Goal: Contribute content: Add original content to the website for others to see

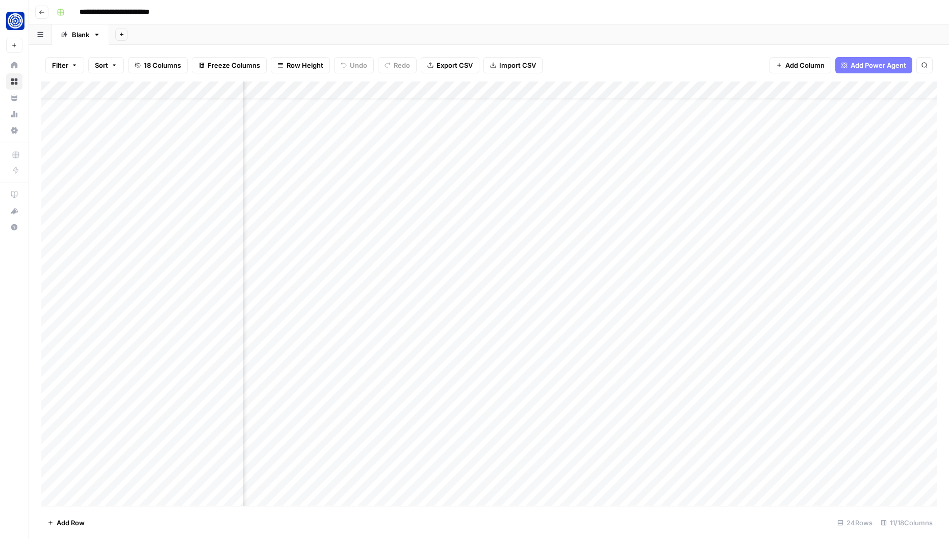
scroll to position [24, 395]
click at [577, 428] on div "Add Column" at bounding box center [488, 294] width 895 height 425
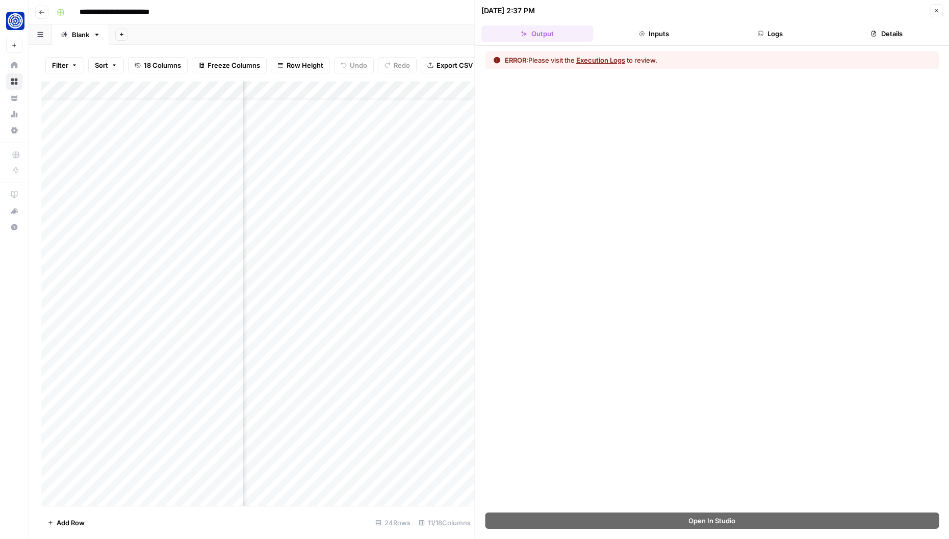
click at [938, 11] on icon "button" at bounding box center [936, 11] width 6 height 6
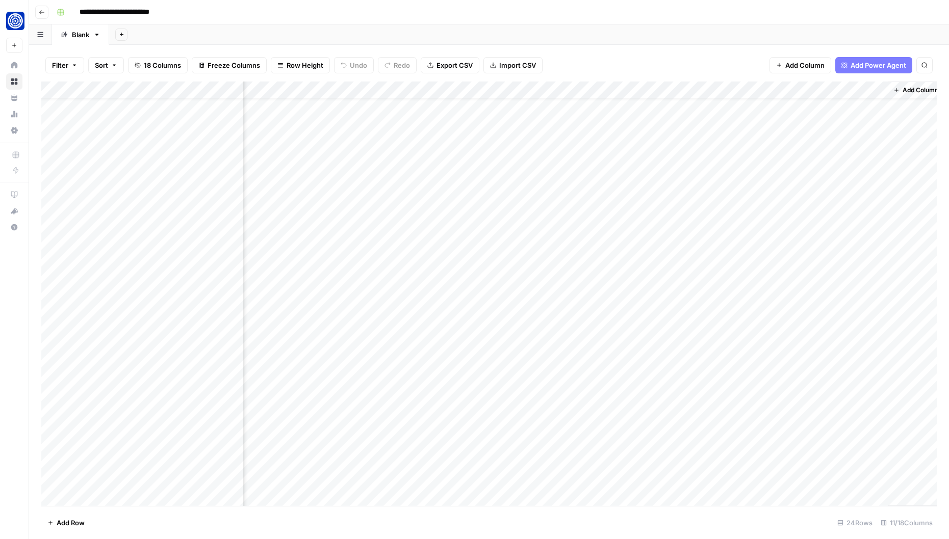
scroll to position [24, 383]
click at [736, 326] on div "Add Column" at bounding box center [488, 294] width 895 height 425
click at [512, 324] on div "Add Column" at bounding box center [488, 294] width 895 height 425
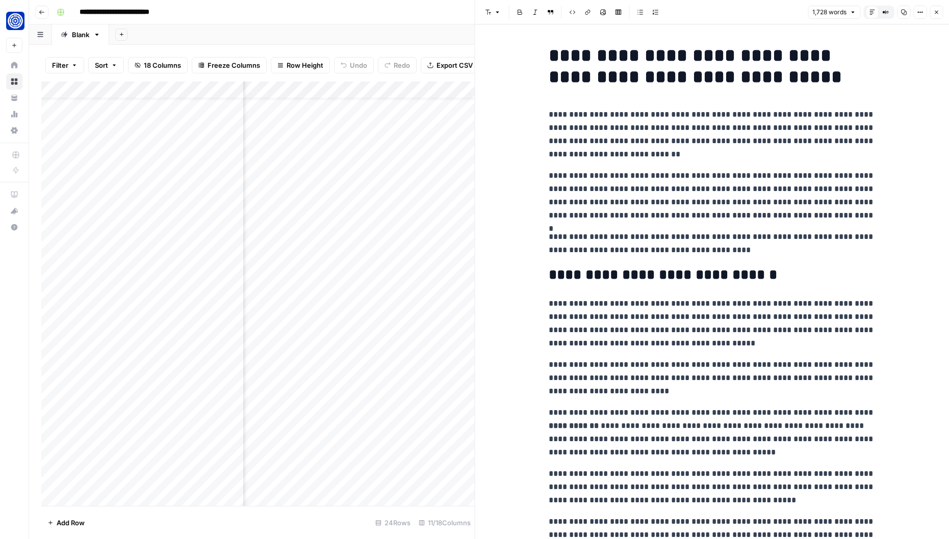
click at [936, 13] on icon "button" at bounding box center [936, 12] width 6 height 6
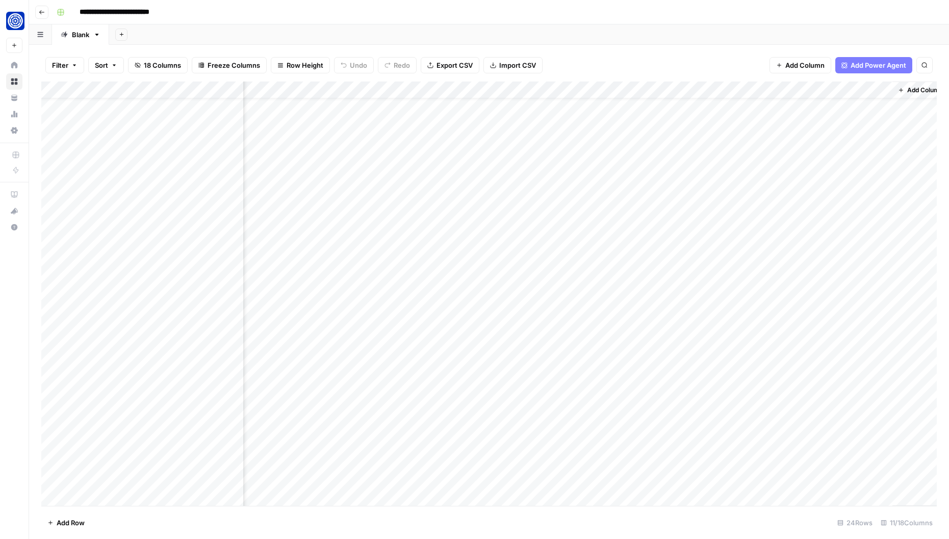
click at [514, 325] on div "Add Column" at bounding box center [488, 294] width 895 height 425
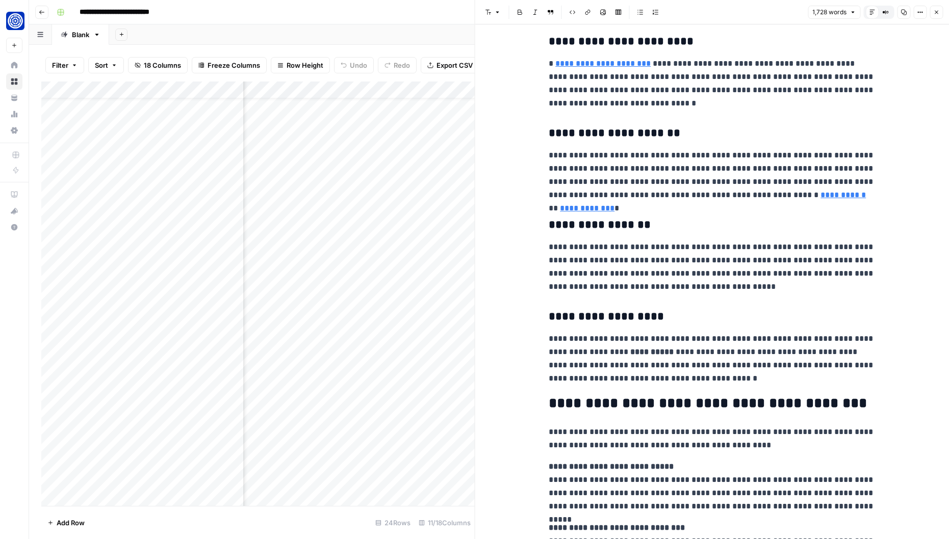
scroll to position [1141, 0]
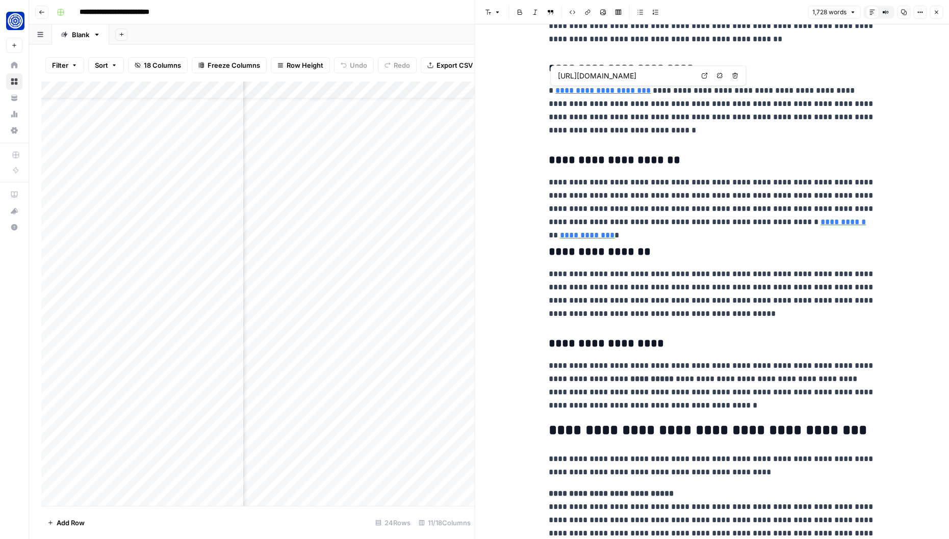
type input "[URL][DOMAIN_NAME]"
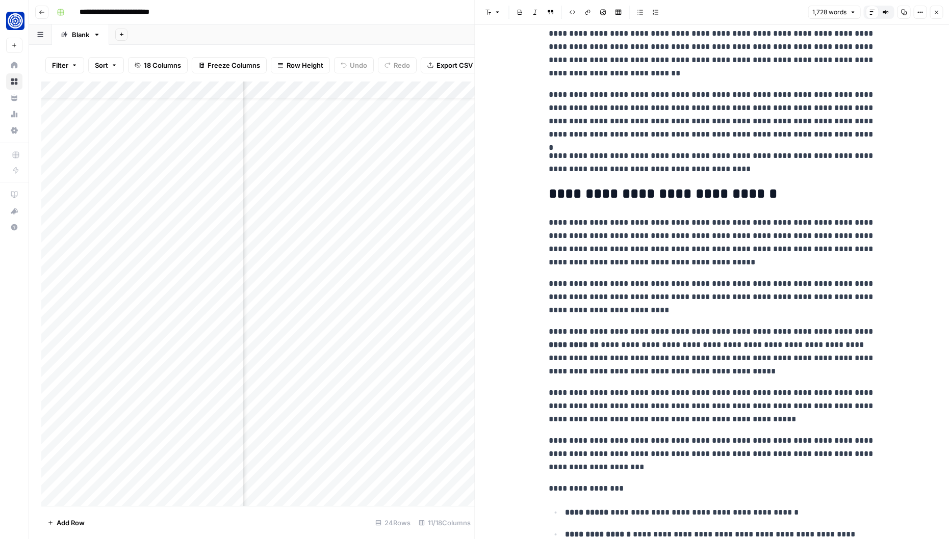
scroll to position [0, 0]
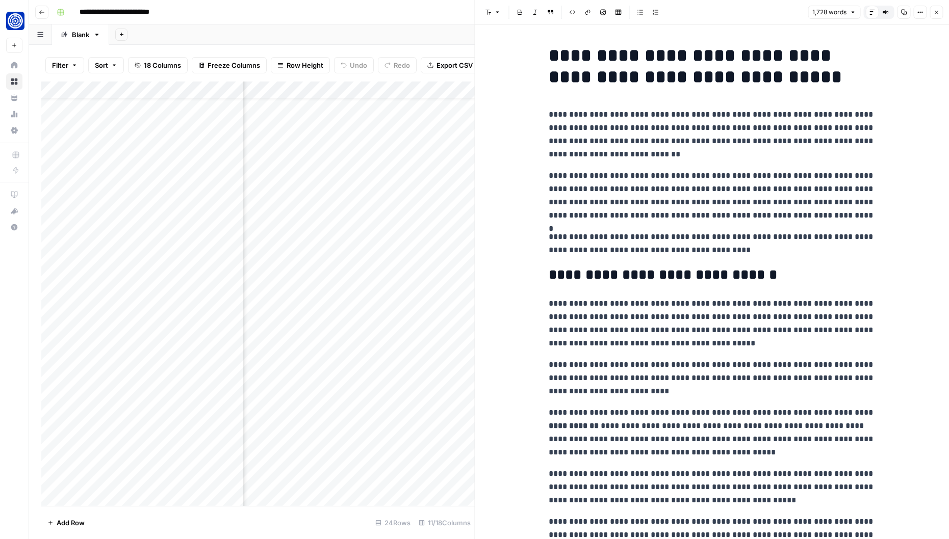
click at [589, 142] on p "**********" at bounding box center [712, 134] width 326 height 53
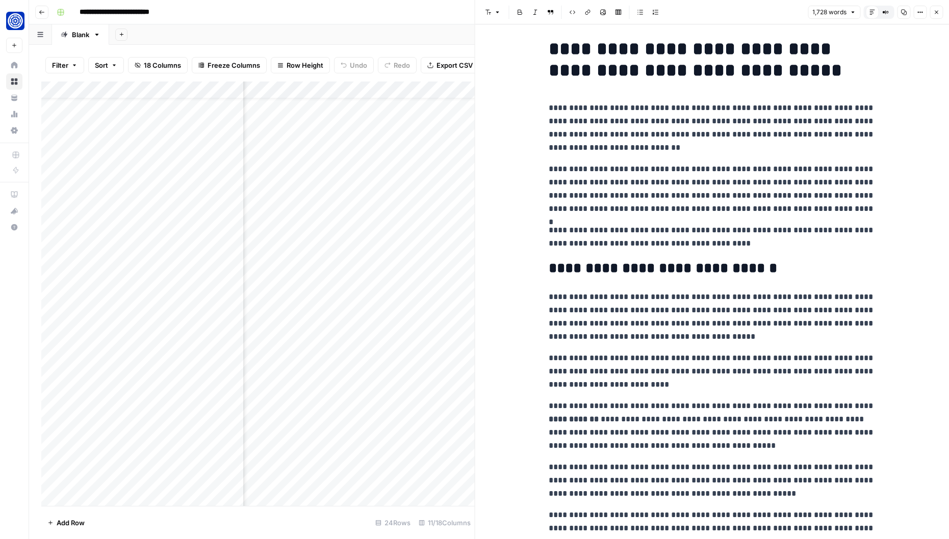
scroll to position [12, 0]
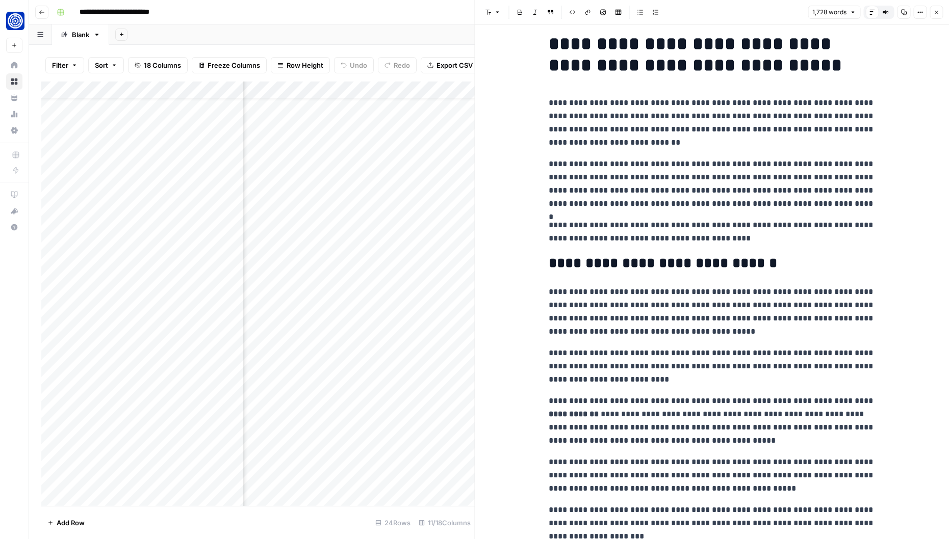
click at [937, 13] on icon "button" at bounding box center [937, 13] width 4 height 4
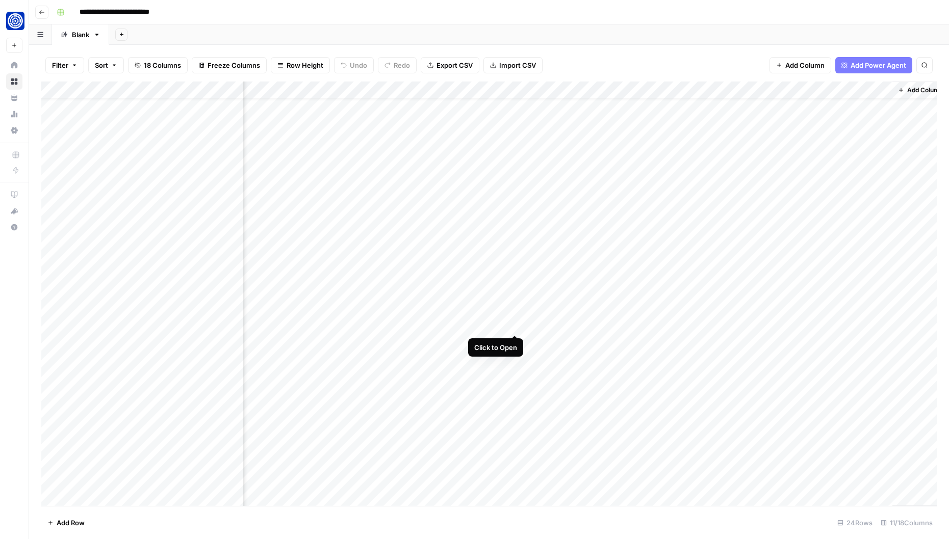
click at [515, 326] on div "Add Column" at bounding box center [488, 294] width 895 height 425
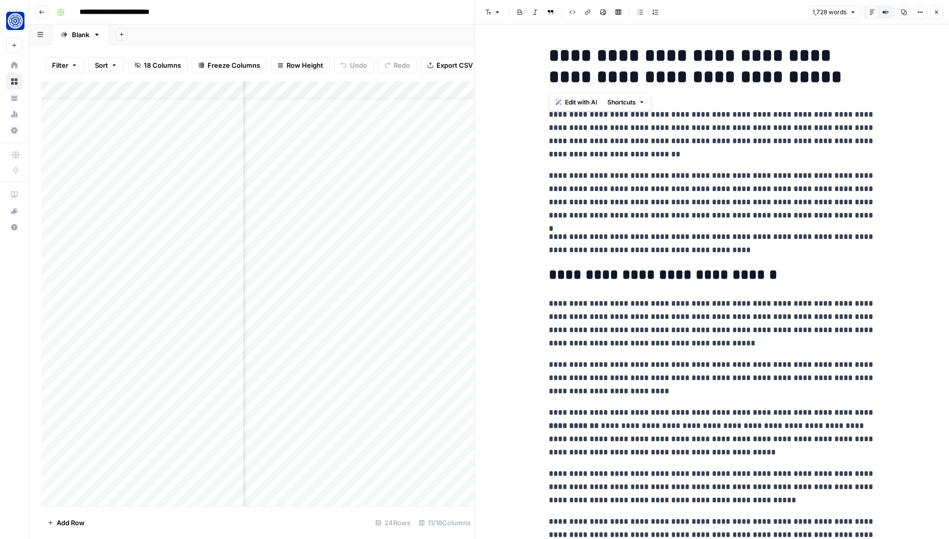
drag, startPoint x: 548, startPoint y: 55, endPoint x: 823, endPoint y: 77, distance: 276.8
copy h1 "**********"
click at [935, 11] on icon "button" at bounding box center [937, 13] width 4 height 4
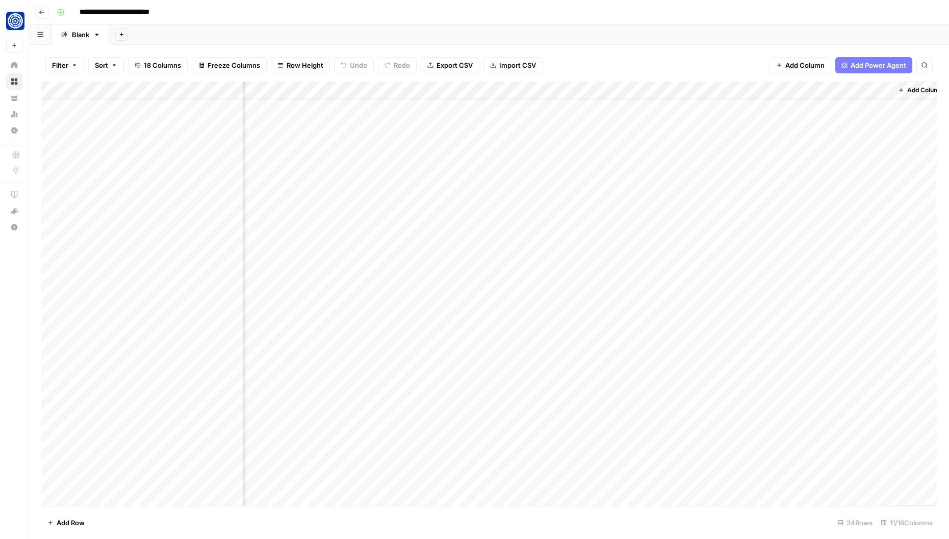
click at [819, 325] on div "Add Column" at bounding box center [488, 294] width 895 height 425
click at [871, 326] on div "Add Column" at bounding box center [488, 294] width 895 height 425
click at [836, 332] on textarea "**********" at bounding box center [842, 336] width 204 height 35
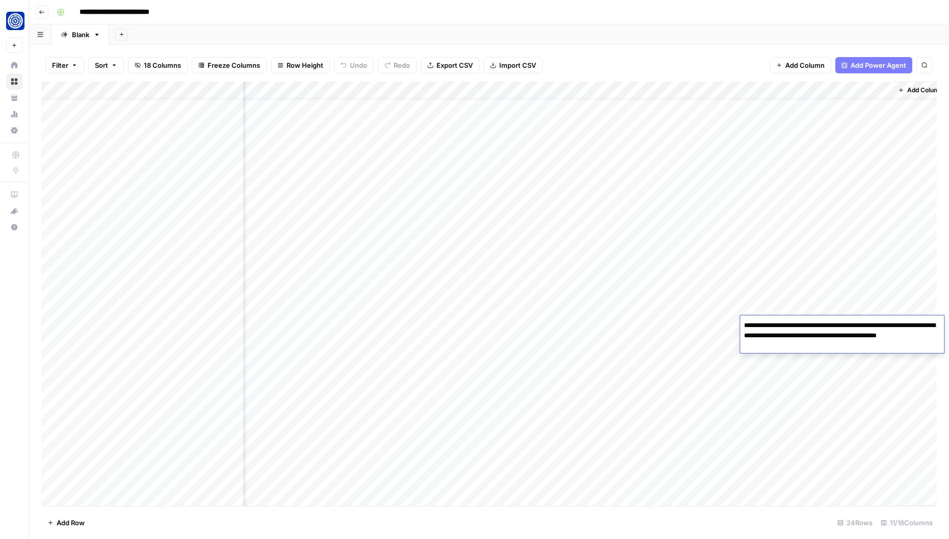
click at [836, 332] on textarea "**********" at bounding box center [842, 336] width 204 height 35
click at [462, 336] on div "Add Column" at bounding box center [488, 294] width 895 height 425
click at [517, 325] on div "Add Column" at bounding box center [488, 294] width 895 height 425
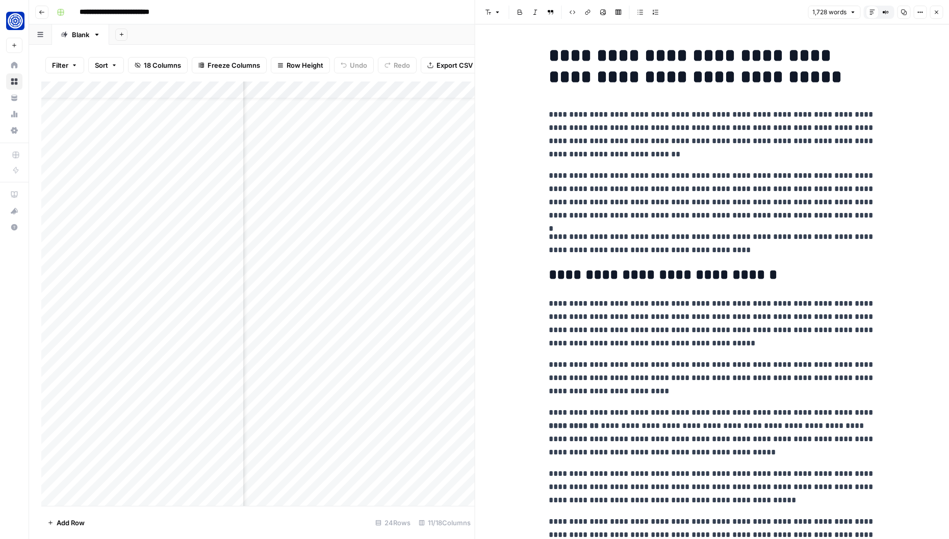
click at [651, 203] on p "**********" at bounding box center [712, 195] width 326 height 53
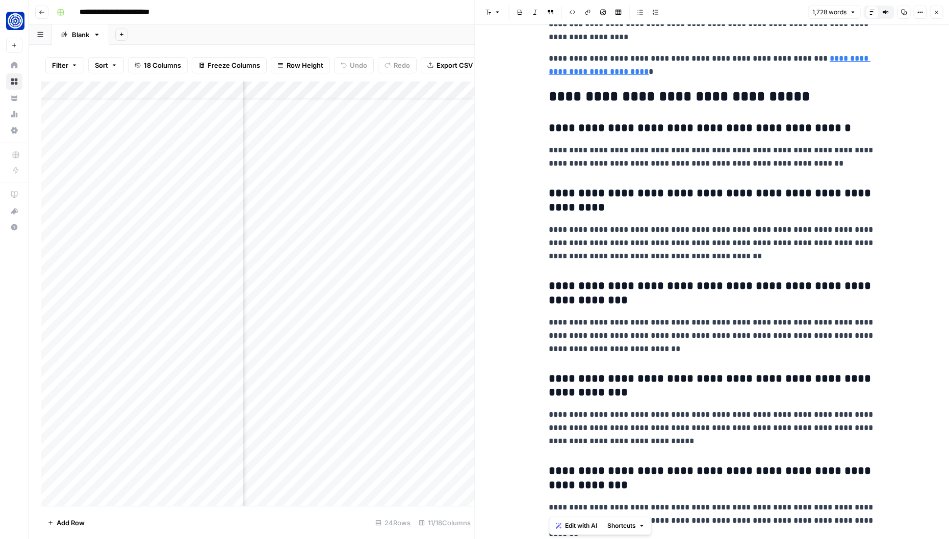
scroll to position [3132, 0]
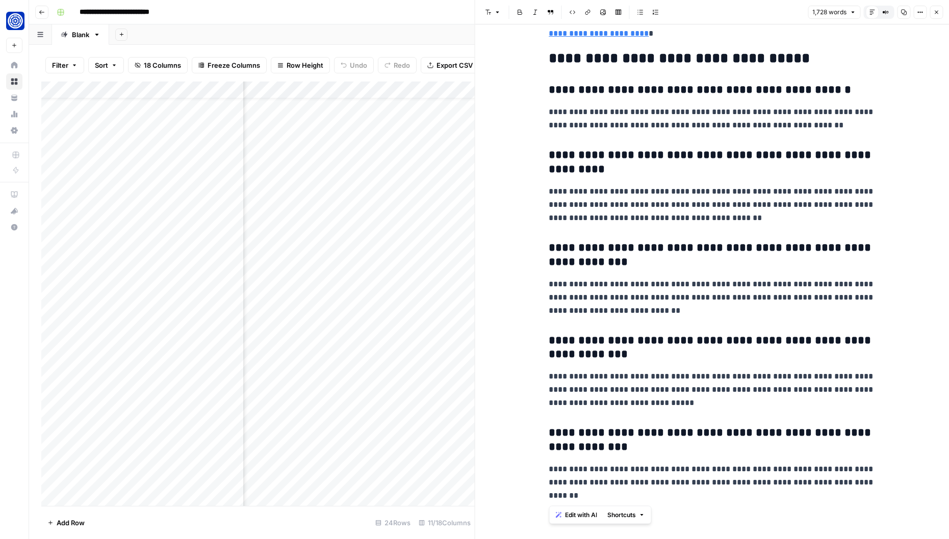
drag, startPoint x: 548, startPoint y: 114, endPoint x: 780, endPoint y: 505, distance: 455.4
copy div "**********"
click at [692, 346] on h3 "**********" at bounding box center [712, 348] width 326 height 29
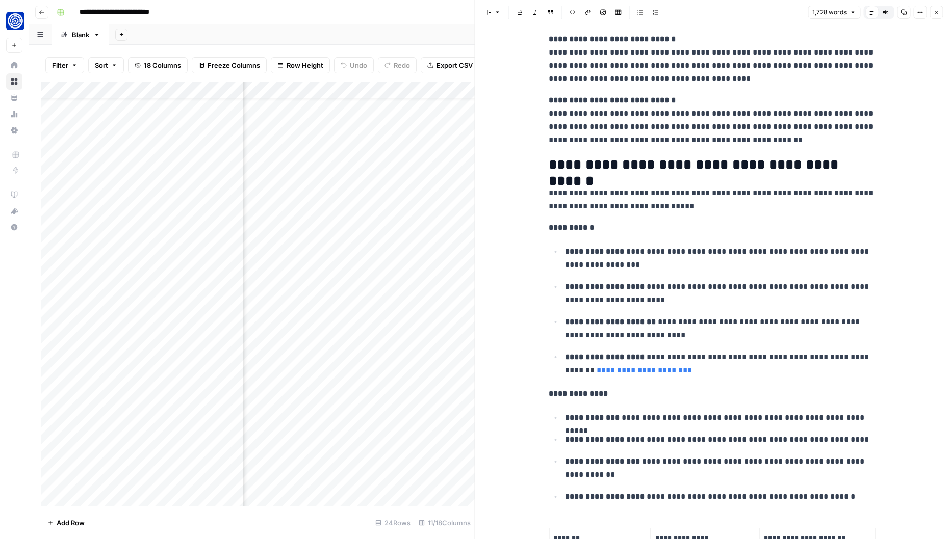
scroll to position [1645, 0]
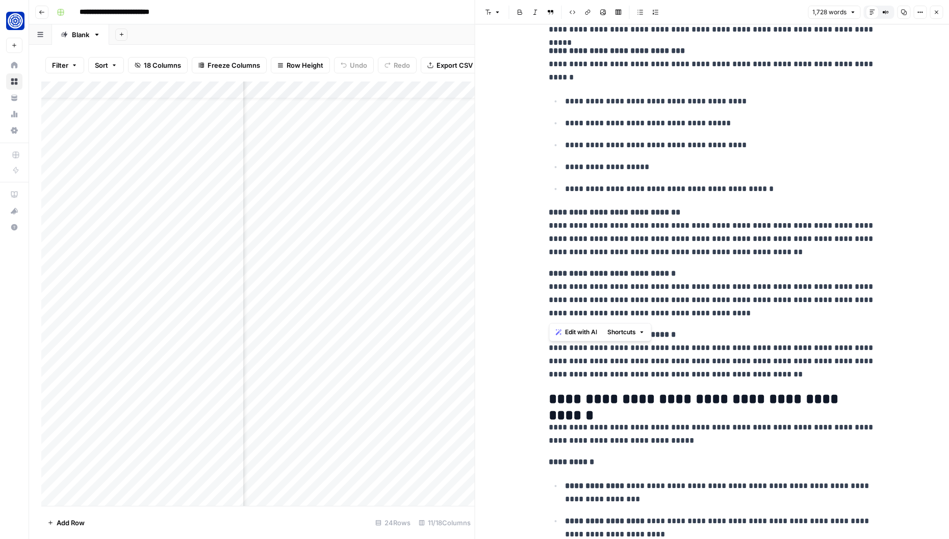
drag, startPoint x: 741, startPoint y: 316, endPoint x: 538, endPoint y: 209, distance: 230.1
click at [538, 209] on div "**********" at bounding box center [712, 202] width 474 height 3647
click at [574, 334] on span "Edit with AI" at bounding box center [581, 332] width 32 height 9
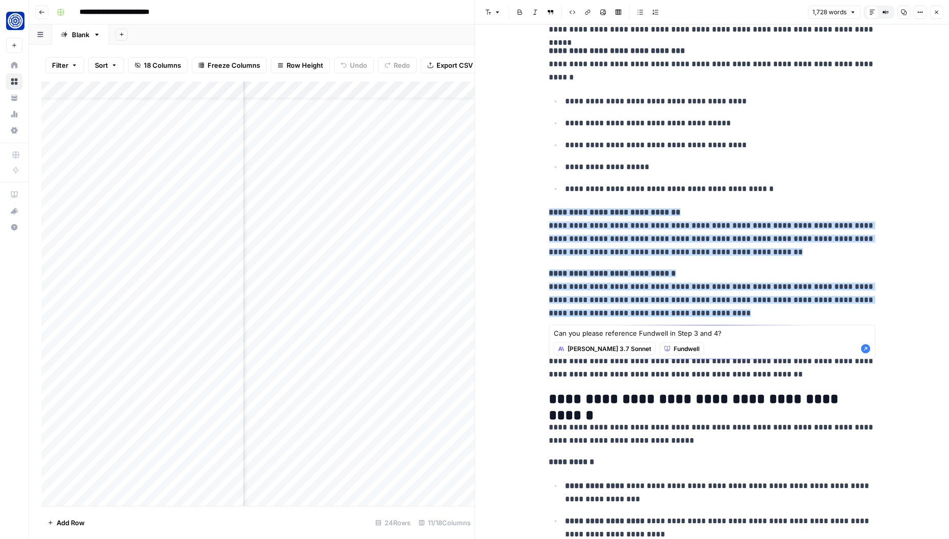
type textarea "Can you please reference Fundwell in Step 3 and 4?"
click at [577, 347] on span "[PERSON_NAME] 3.7 Sonnet" at bounding box center [609, 349] width 84 height 9
click at [657, 333] on textarea "Can you please reference Fundwell in Step 3 and 4?" at bounding box center [712, 333] width 317 height 10
click at [865, 350] on icon "button" at bounding box center [866, 349] width 10 height 10
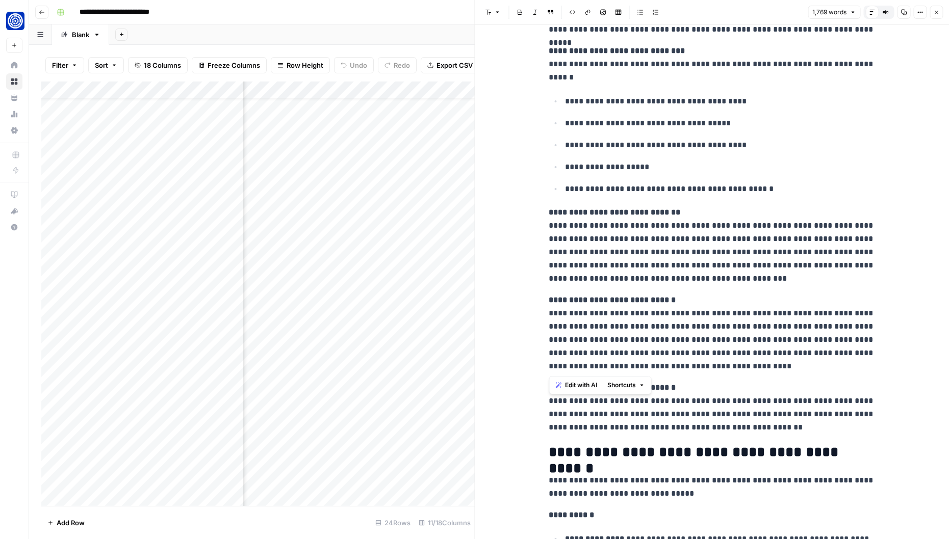
drag, startPoint x: 743, startPoint y: 370, endPoint x: 545, endPoint y: 217, distance: 250.9
click at [545, 217] on div "**********" at bounding box center [711, 221] width 339 height 3651
copy div "**********"
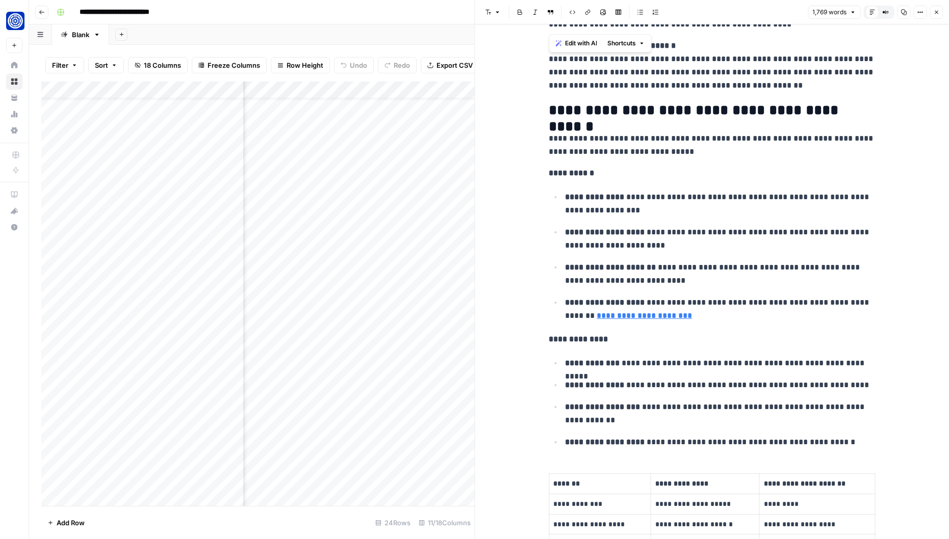
click at [673, 206] on p "**********" at bounding box center [720, 204] width 310 height 27
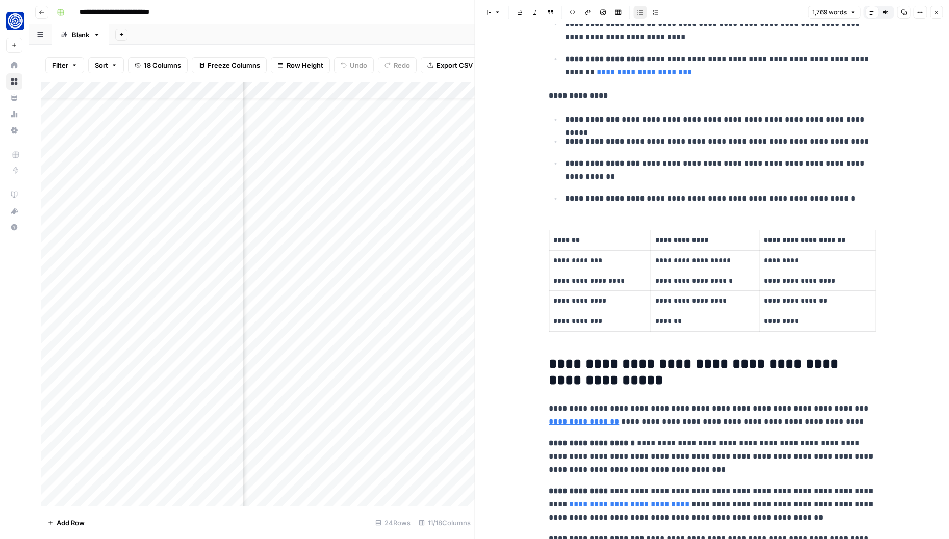
scroll to position [2221, 0]
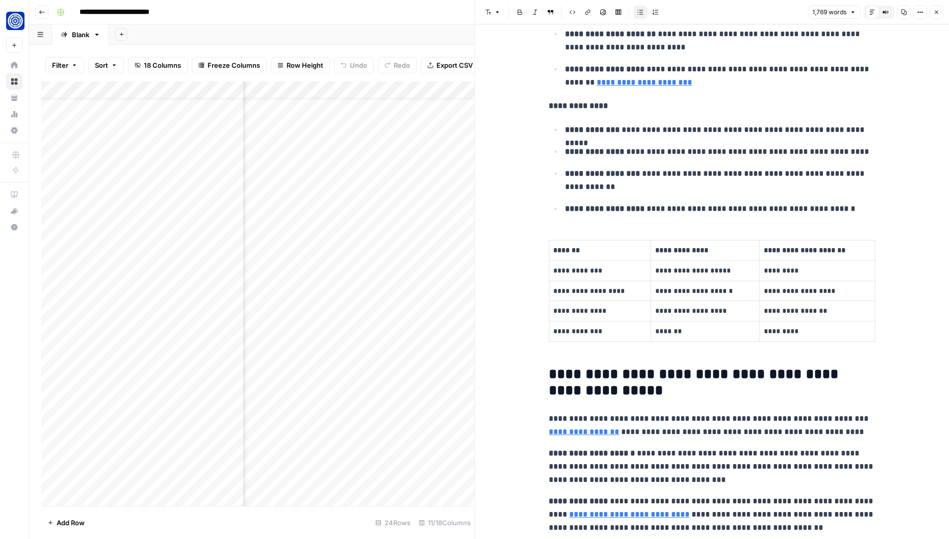
click at [933, 10] on icon "button" at bounding box center [936, 12] width 6 height 6
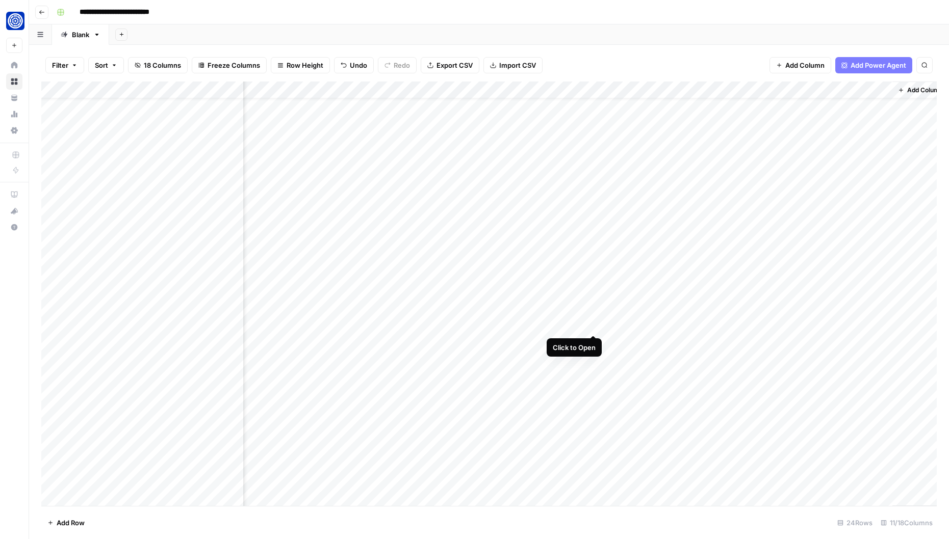
click at [594, 325] on div "Add Column" at bounding box center [488, 294] width 895 height 425
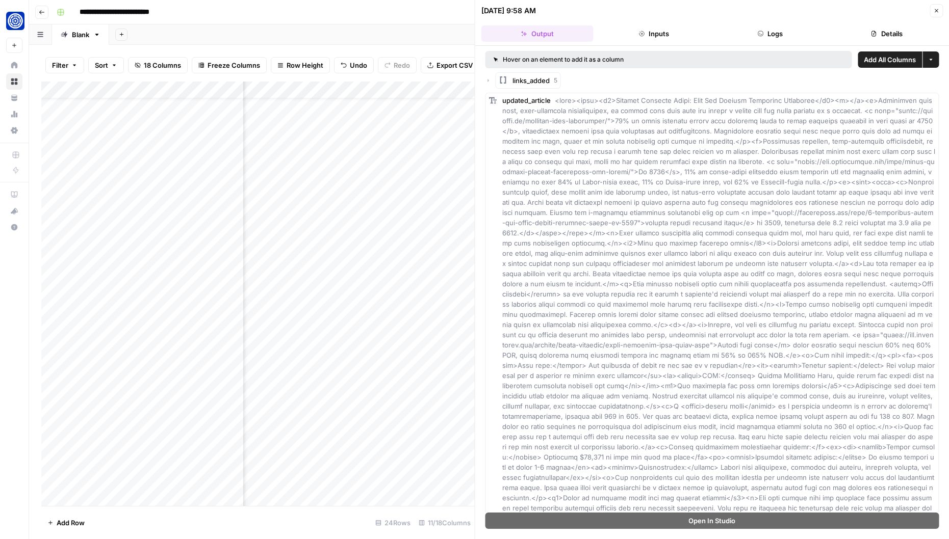
click at [489, 78] on icon "button" at bounding box center [488, 80] width 6 height 6
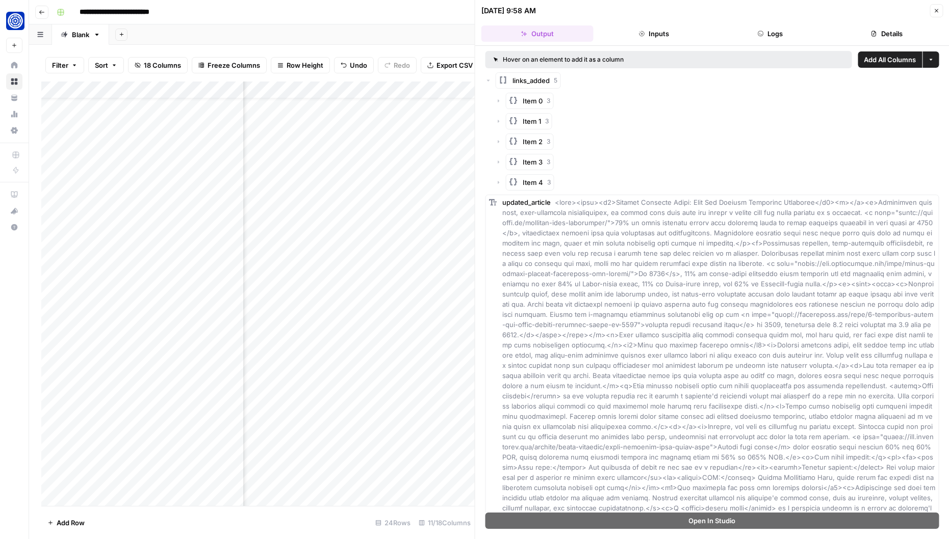
click at [497, 102] on icon "button" at bounding box center [499, 101] width 6 height 6
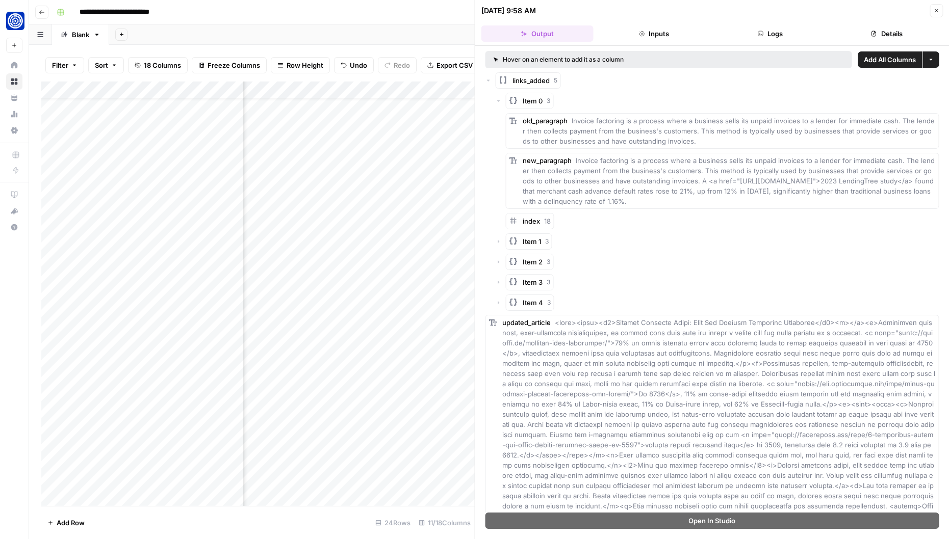
click at [497, 240] on icon "button" at bounding box center [499, 242] width 6 height 6
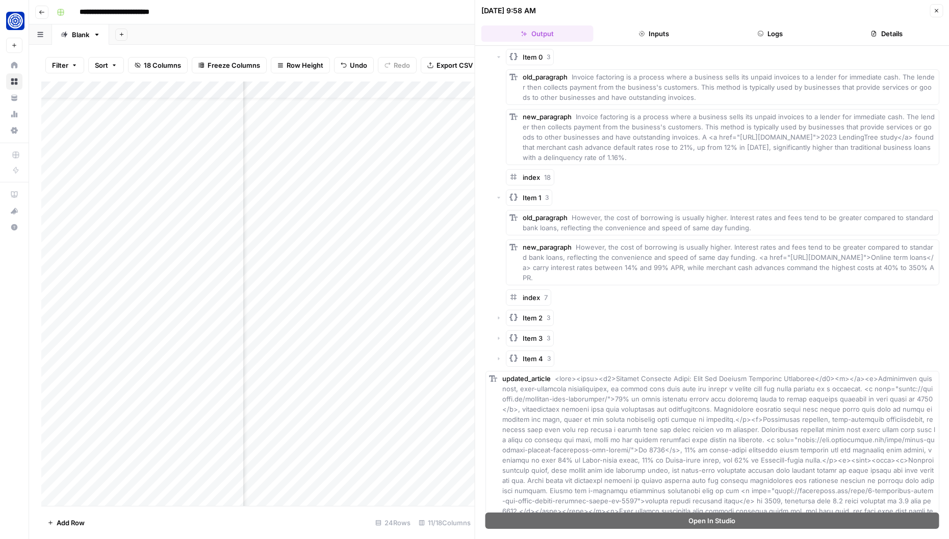
scroll to position [45, 0]
click at [773, 257] on span "However, the cost of borrowing is usually higher. Interest rates and fees tend …" at bounding box center [728, 261] width 411 height 39
drag, startPoint x: 772, startPoint y: 257, endPoint x: 626, endPoint y: 268, distance: 147.2
click at [626, 268] on span "However, the cost of borrowing is usually higher. Interest rates and fees tend …" at bounding box center [728, 261] width 411 height 39
copy span "[URL][DOMAIN_NAME]"
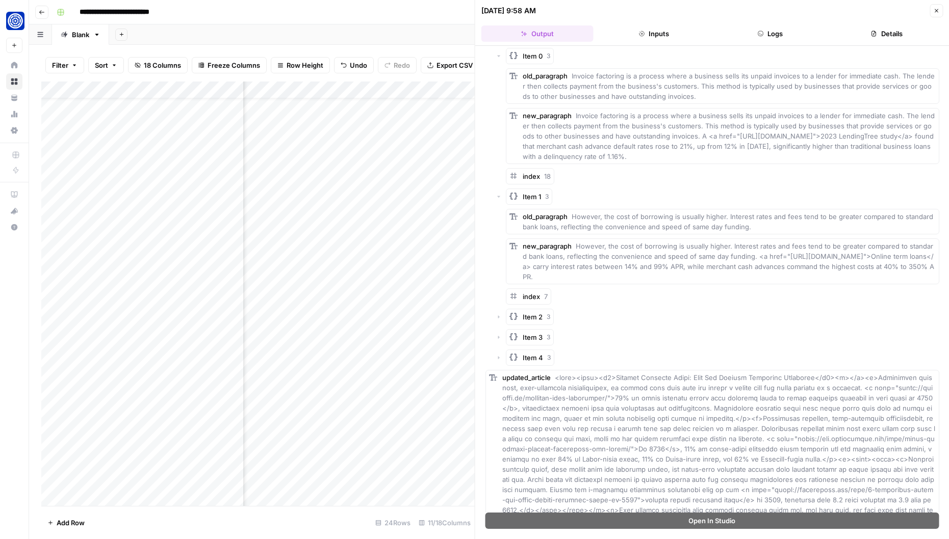
click at [499, 317] on icon "button" at bounding box center [499, 317] width 2 height 3
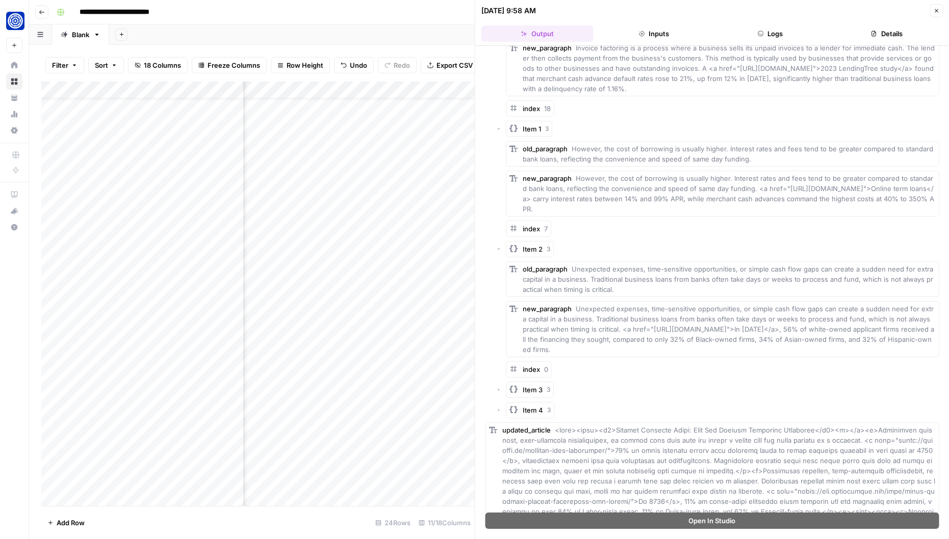
scroll to position [119, 0]
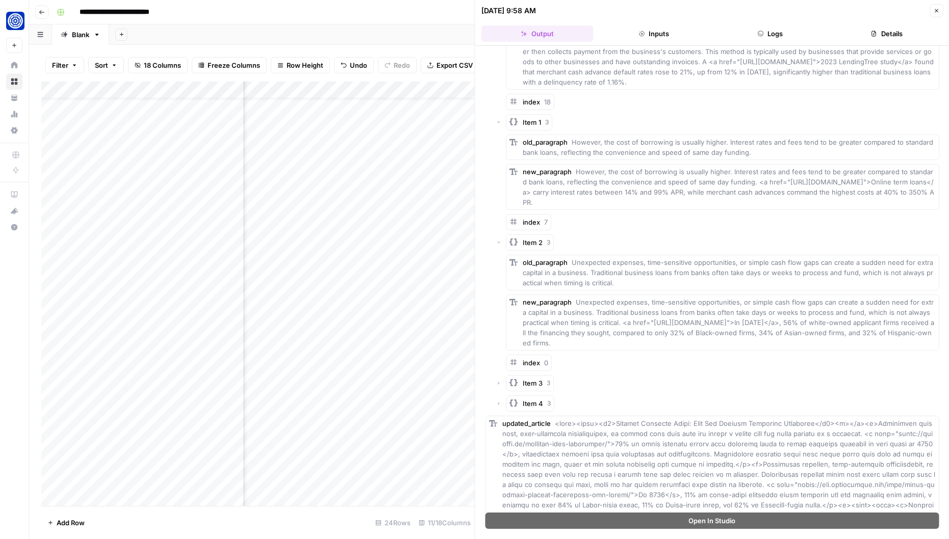
click at [497, 383] on icon "button" at bounding box center [499, 383] width 6 height 6
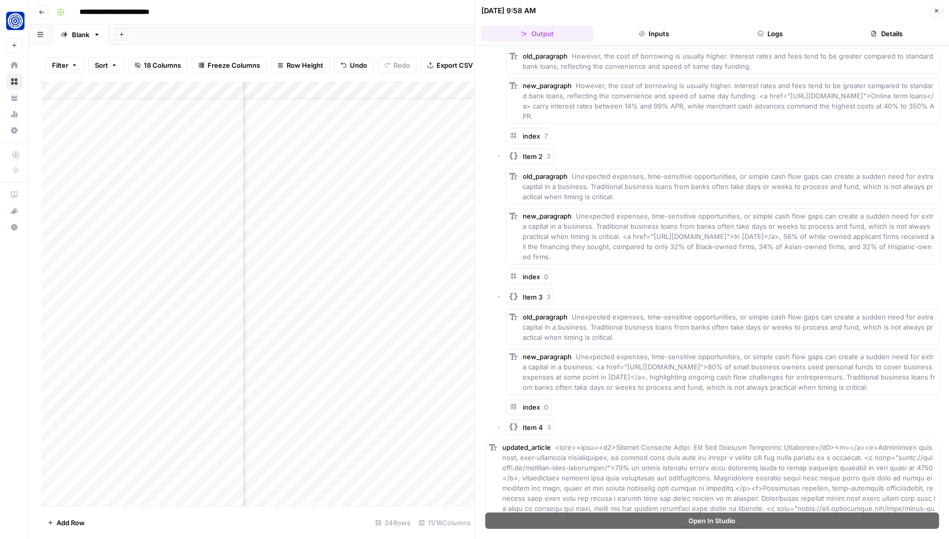
scroll to position [210, 0]
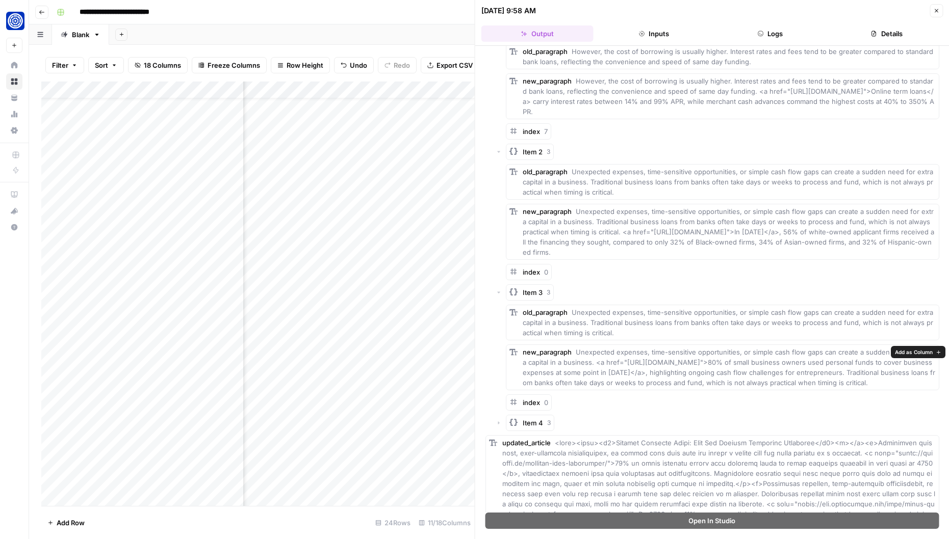
drag, startPoint x: 575, startPoint y: 352, endPoint x: 907, endPoint y: 382, distance: 333.3
click at [907, 382] on div "new_paragraph Unexpected expenses, time-sensitive opportunities, or simple cash…" at bounding box center [729, 367] width 413 height 41
copy span "Unexpected expenses, time-sensitive opportunities, or simple cash flow gaps can…"
click at [500, 422] on icon "button" at bounding box center [499, 423] width 6 height 6
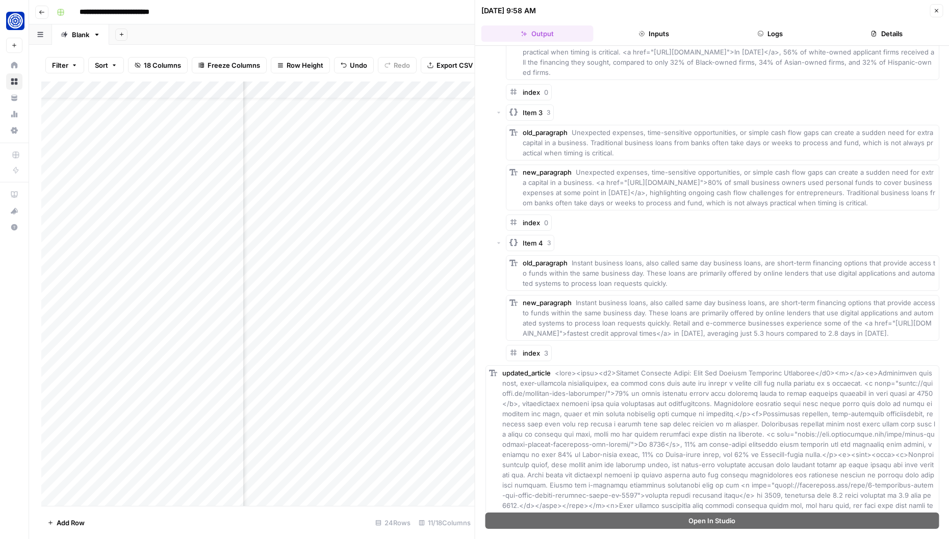
scroll to position [389, 0]
click at [524, 358] on span "index" at bounding box center [531, 354] width 17 height 8
click at [605, 316] on span "Instant business loans, also called same day business loans, are short-term fin…" at bounding box center [730, 319] width 414 height 39
click at [935, 14] on button "Close" at bounding box center [935, 10] width 13 height 13
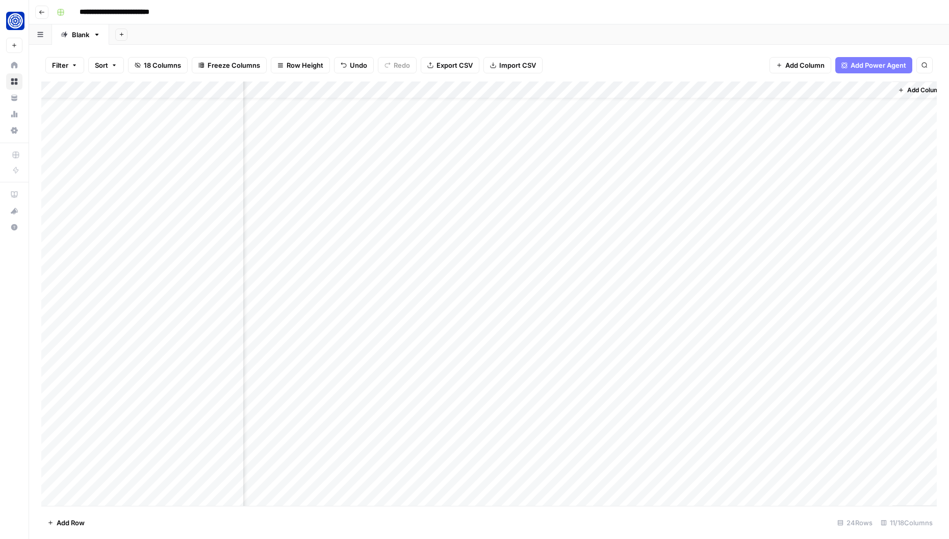
scroll to position [24, 395]
